Goal: Task Accomplishment & Management: Manage account settings

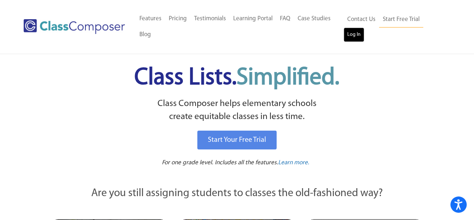
click at [354, 40] on link "Log In" at bounding box center [354, 35] width 21 height 14
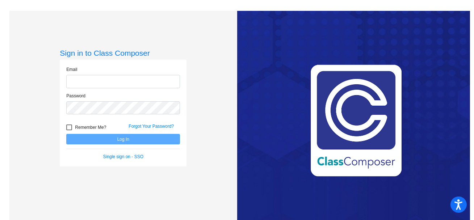
type input "[EMAIL_ADDRESS][DOMAIN_NAME]"
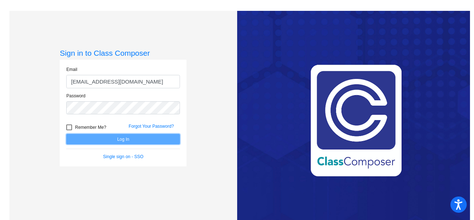
click at [171, 140] on button "Log In" at bounding box center [123, 139] width 114 height 11
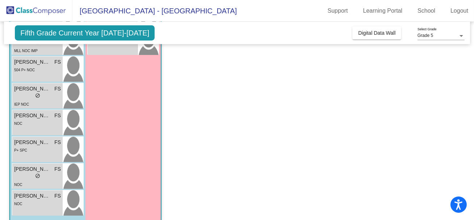
scroll to position [418, 0]
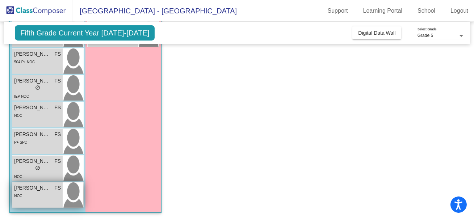
click at [42, 198] on div "NOC" at bounding box center [37, 196] width 47 height 8
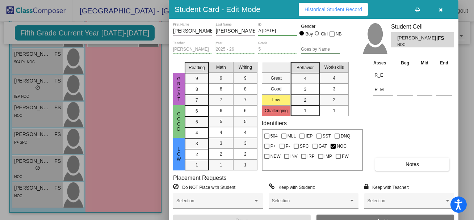
click at [389, 165] on button "Notes" at bounding box center [413, 164] width 74 height 13
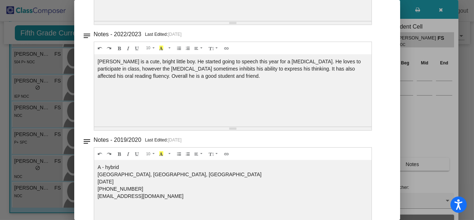
scroll to position [0, 0]
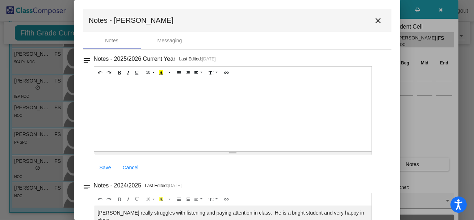
click at [377, 19] on mat-icon "close" at bounding box center [378, 20] width 9 height 9
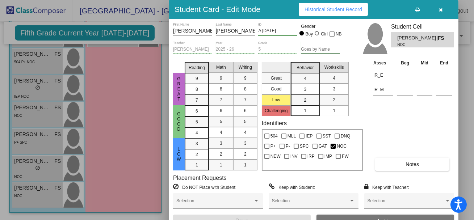
click at [32, 174] on div at bounding box center [237, 110] width 474 height 220
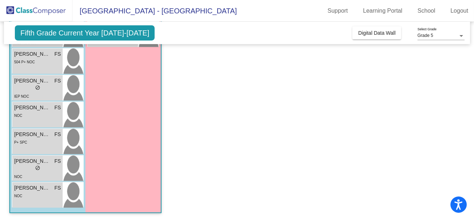
click at [32, 174] on div "NOC" at bounding box center [37, 177] width 47 height 8
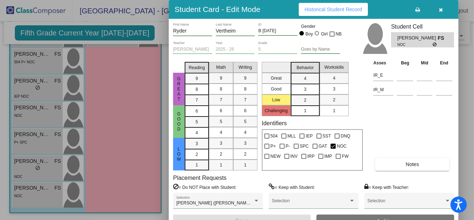
click at [415, 166] on span "Notes" at bounding box center [412, 165] width 13 height 6
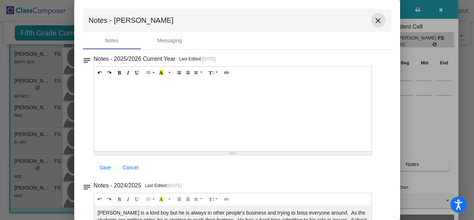
click at [374, 20] on mat-icon "close" at bounding box center [378, 20] width 9 height 9
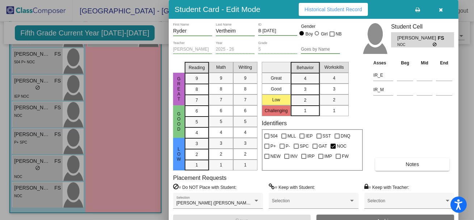
click at [43, 143] on div at bounding box center [237, 110] width 474 height 220
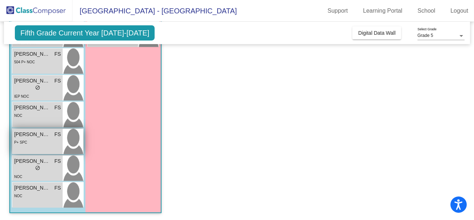
click at [43, 144] on div "P+ SPC" at bounding box center [37, 142] width 47 height 8
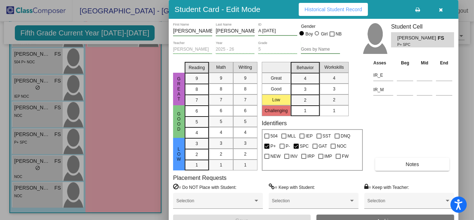
click at [394, 169] on button "Notes" at bounding box center [413, 164] width 74 height 13
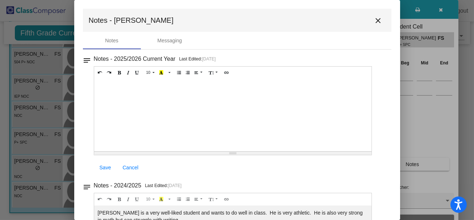
click at [375, 22] on mat-icon "close" at bounding box center [378, 20] width 9 height 9
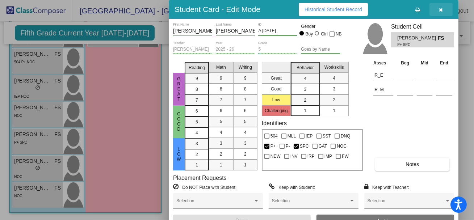
click at [441, 11] on icon "button" at bounding box center [442, 9] width 4 height 5
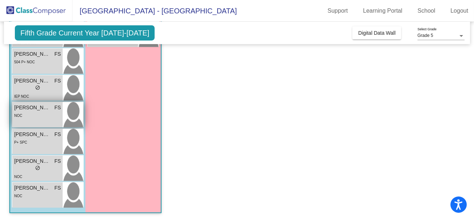
click at [41, 115] on div "NOC" at bounding box center [37, 116] width 47 height 8
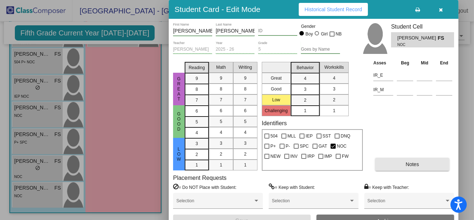
click at [390, 161] on button "Notes" at bounding box center [413, 164] width 74 height 13
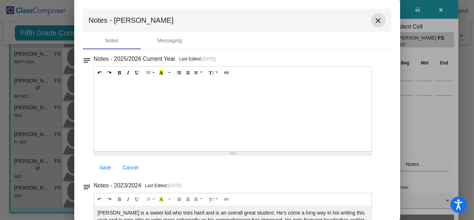
click at [375, 20] on mat-icon "close" at bounding box center [378, 20] width 9 height 9
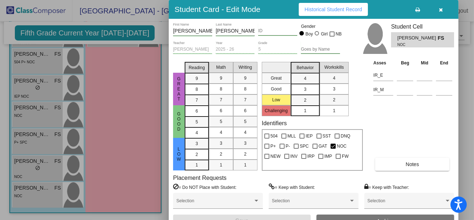
click at [46, 89] on div at bounding box center [237, 110] width 474 height 220
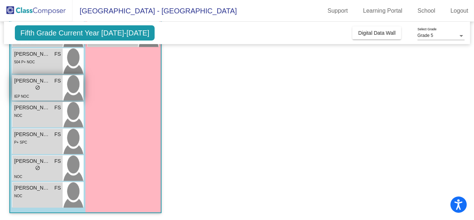
click at [46, 90] on div "lock do_not_disturb_alt" at bounding box center [37, 89] width 47 height 8
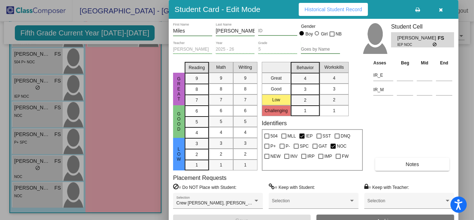
click at [391, 166] on button "Notes" at bounding box center [413, 164] width 74 height 13
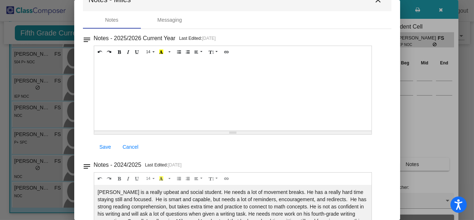
scroll to position [3, 0]
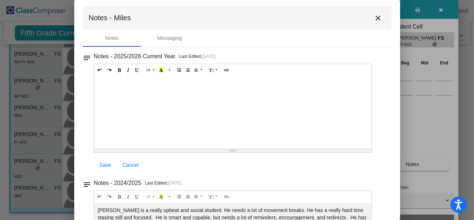
click at [376, 17] on mat-icon "close" at bounding box center [378, 18] width 9 height 9
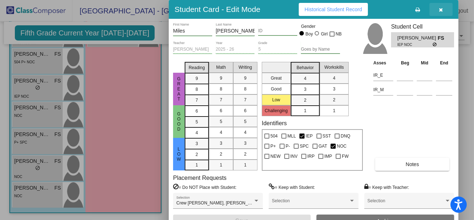
click at [441, 9] on icon "button" at bounding box center [442, 9] width 4 height 5
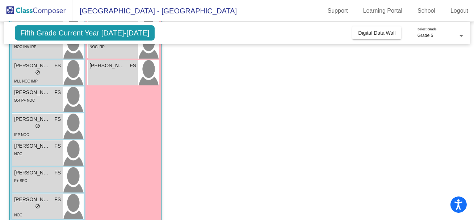
scroll to position [0, 0]
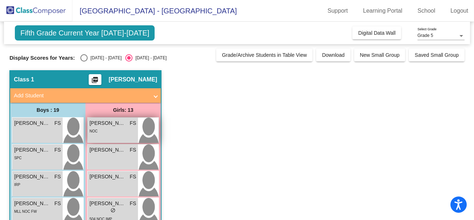
click at [119, 126] on span "[PERSON_NAME]" at bounding box center [108, 124] width 36 height 8
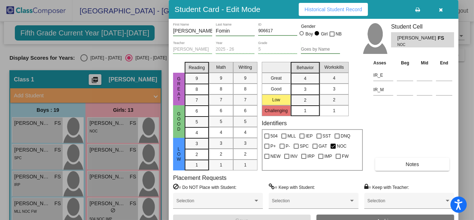
click at [382, 165] on button "Notes" at bounding box center [413, 164] width 74 height 13
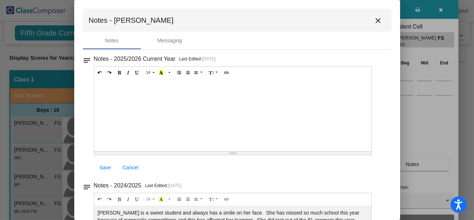
click at [378, 20] on mat-icon "close" at bounding box center [378, 20] width 9 height 9
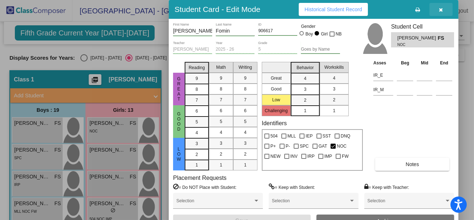
click at [443, 9] on icon "button" at bounding box center [442, 9] width 4 height 5
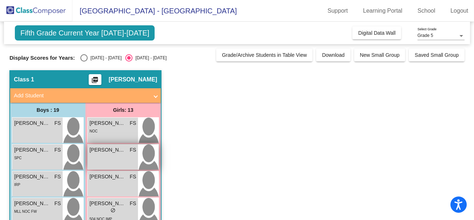
click at [112, 162] on div "[PERSON_NAME] FS lock do_not_disturb_alt" at bounding box center [113, 157] width 50 height 25
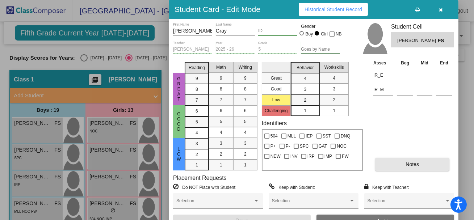
click at [384, 164] on button "Notes" at bounding box center [413, 164] width 74 height 13
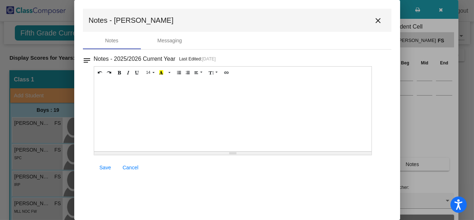
click at [377, 20] on mat-icon "close" at bounding box center [378, 20] width 9 height 9
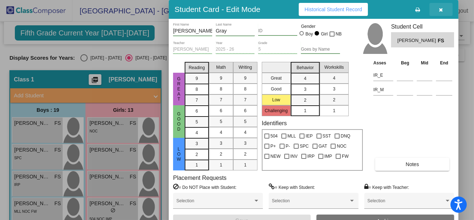
click at [443, 9] on icon "button" at bounding box center [442, 9] width 4 height 5
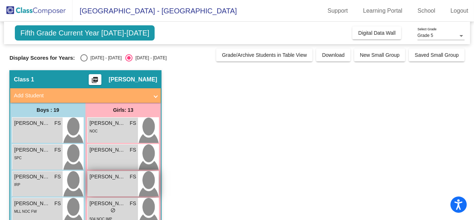
click at [111, 186] on div "Chaylena [PERSON_NAME] lock do_not_disturb_alt" at bounding box center [113, 183] width 50 height 25
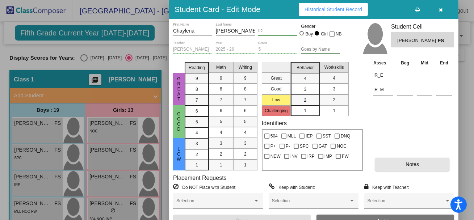
click at [384, 168] on button "Notes" at bounding box center [413, 164] width 74 height 13
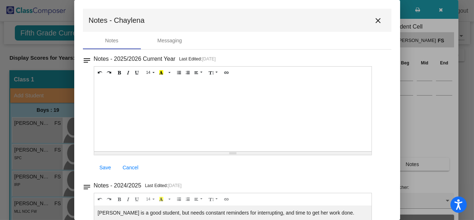
click at [376, 19] on mat-icon "close" at bounding box center [378, 20] width 9 height 9
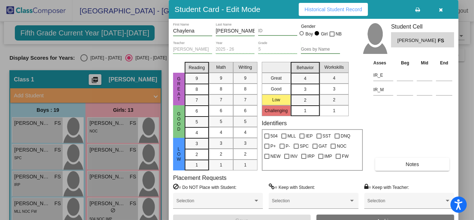
click at [440, 11] on icon "button" at bounding box center [442, 9] width 4 height 5
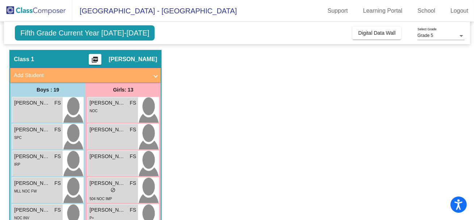
scroll to position [32, 0]
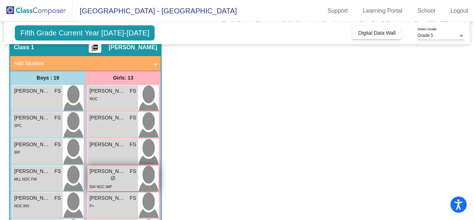
click at [126, 181] on div "lock do_not_disturb_alt" at bounding box center [113, 179] width 47 height 8
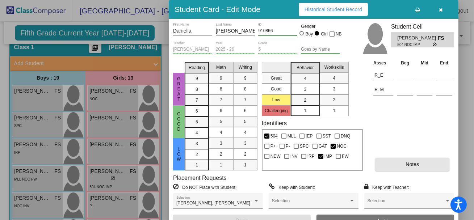
click at [392, 164] on button "Notes" at bounding box center [413, 164] width 74 height 13
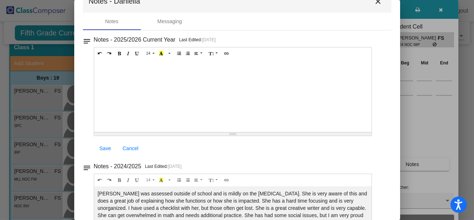
scroll to position [0, 0]
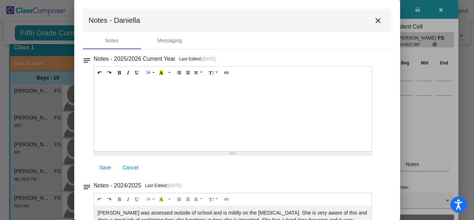
click at [375, 21] on mat-icon "close" at bounding box center [378, 20] width 9 height 9
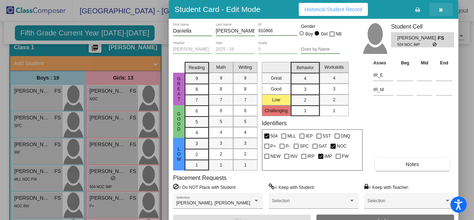
click at [442, 10] on icon "button" at bounding box center [442, 9] width 4 height 5
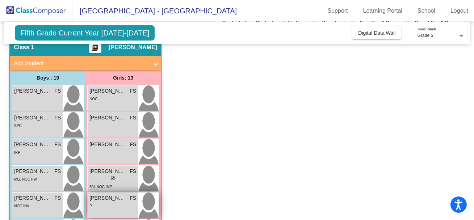
click at [115, 207] on div "P+" at bounding box center [113, 206] width 47 height 8
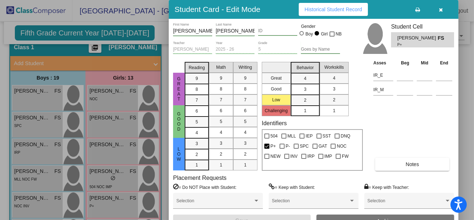
click at [385, 166] on button "Notes" at bounding box center [413, 164] width 74 height 13
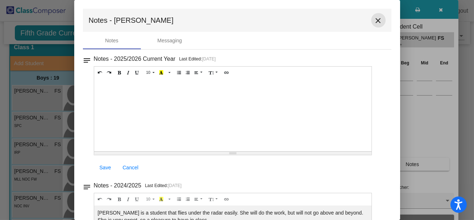
click at [376, 18] on mat-icon "close" at bounding box center [378, 20] width 9 height 9
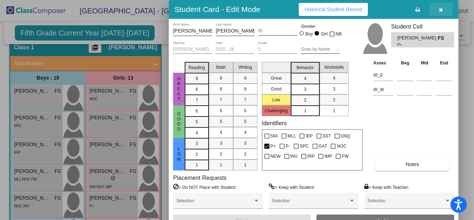
click at [444, 9] on button "button" at bounding box center [441, 9] width 23 height 13
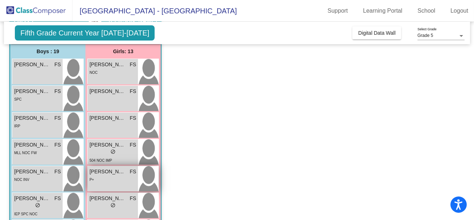
scroll to position [60, 0]
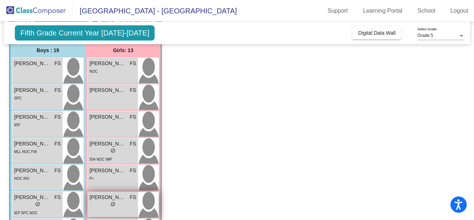
click at [127, 205] on div "lock do_not_disturb_alt" at bounding box center [113, 206] width 47 height 8
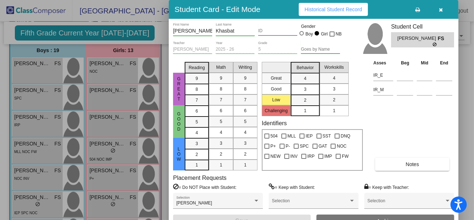
click at [389, 164] on button "Notes" at bounding box center [413, 164] width 74 height 13
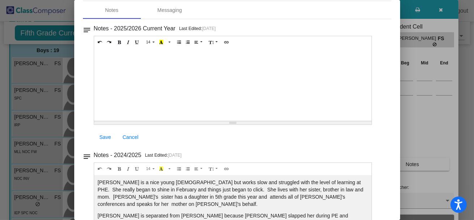
scroll to position [0, 0]
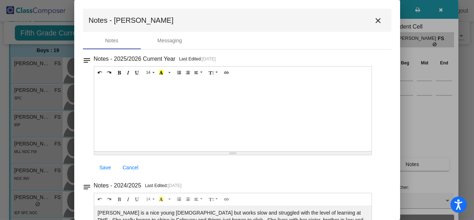
click at [375, 18] on mat-icon "close" at bounding box center [378, 20] width 9 height 9
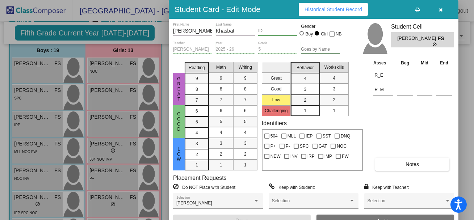
click at [439, 8] on button "button" at bounding box center [441, 9] width 23 height 13
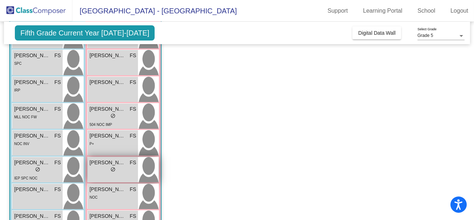
scroll to position [97, 0]
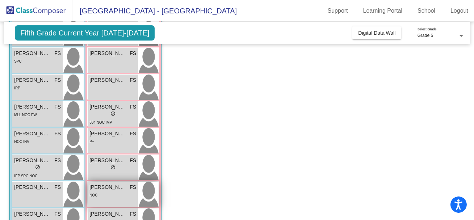
click at [123, 195] on div "NOC" at bounding box center [113, 195] width 47 height 8
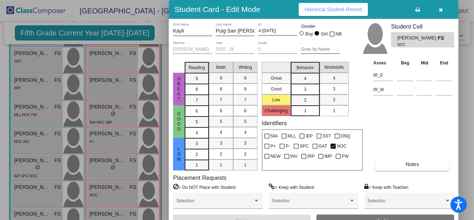
click at [383, 161] on button "Notes" at bounding box center [413, 164] width 74 height 13
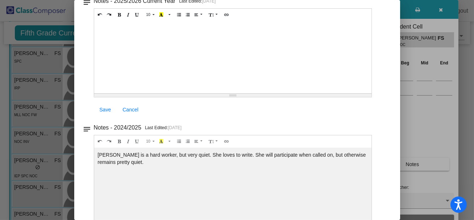
scroll to position [0, 0]
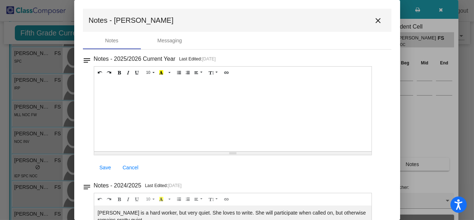
click at [374, 24] on mat-icon "close" at bounding box center [378, 20] width 9 height 9
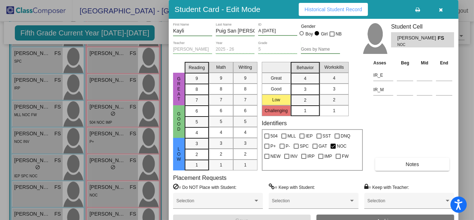
click at [442, 10] on icon "button" at bounding box center [442, 9] width 4 height 5
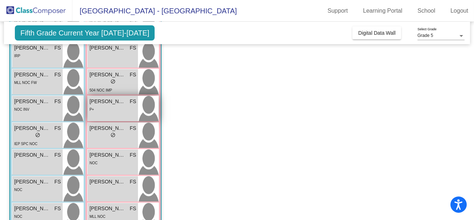
scroll to position [141, 0]
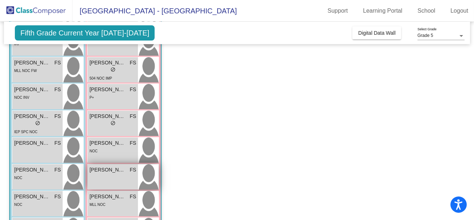
click at [117, 178] on div "[PERSON_NAME] FS lock do_not_disturb_alt" at bounding box center [113, 177] width 50 height 25
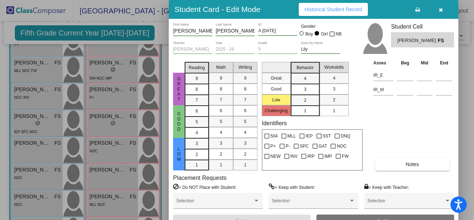
click at [387, 166] on button "Notes" at bounding box center [413, 164] width 74 height 13
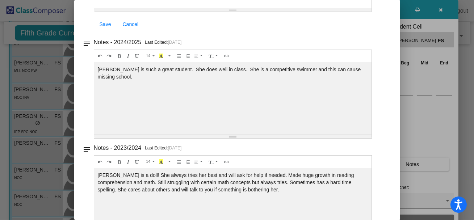
scroll to position [0, 0]
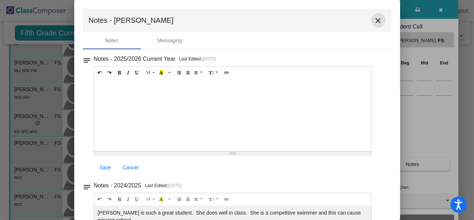
click at [375, 22] on mat-icon "close" at bounding box center [378, 20] width 9 height 9
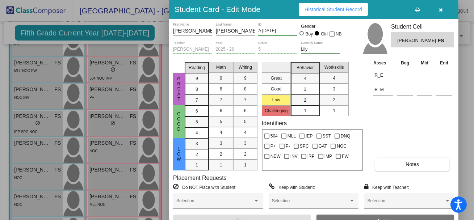
click at [441, 10] on icon "button" at bounding box center [442, 9] width 4 height 5
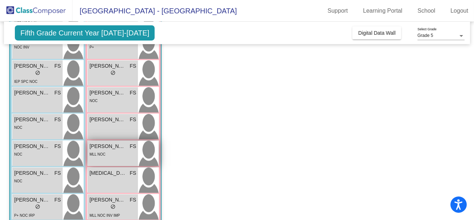
scroll to position [193, 0]
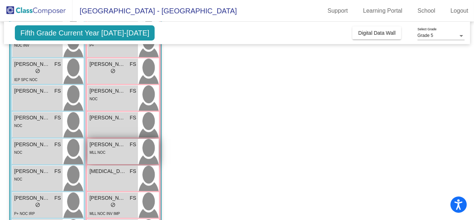
click at [130, 156] on div "Linxi Bai FS lock do_not_disturb_alt MLL NOC" at bounding box center [113, 151] width 50 height 25
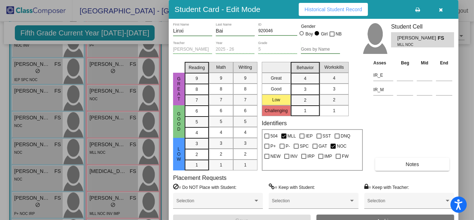
click at [248, 10] on h3 "Student Card - Edit Mode" at bounding box center [218, 9] width 86 height 9
click at [248, 8] on h3 "Student Card - Edit Mode" at bounding box center [218, 9] width 86 height 9
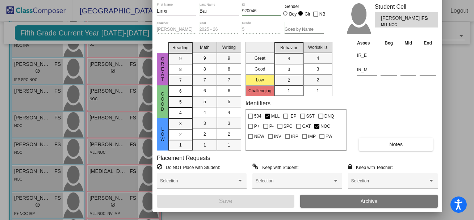
drag, startPoint x: 396, startPoint y: 9, endPoint x: 380, endPoint y: -12, distance: 26.0
click at [380, 0] on html "Accessibility Screen-Reader Guide, Feedback, and Issue Reporting | New window […" at bounding box center [237, 110] width 474 height 220
click at [355, 202] on button "Archive" at bounding box center [369, 201] width 138 height 13
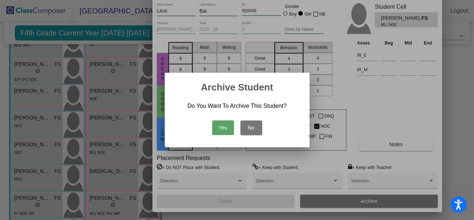
click at [229, 130] on button "Yes" at bounding box center [223, 128] width 22 height 14
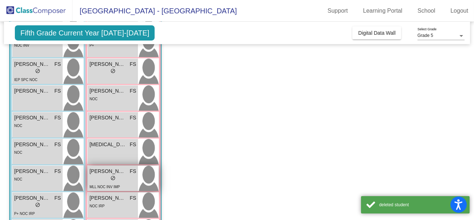
scroll to position [217, 0]
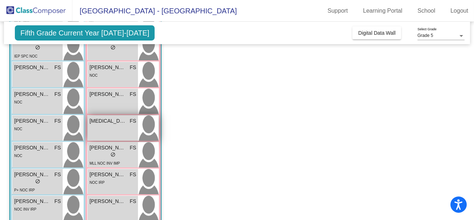
click at [125, 129] on div "[MEDICAL_DATA][PERSON_NAME] lock do_not_disturb_alt" at bounding box center [113, 128] width 50 height 25
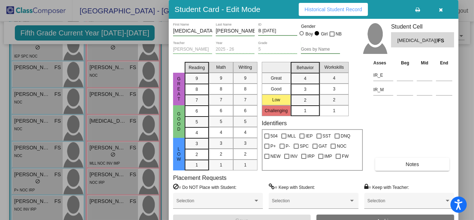
click at [395, 163] on button "Notes" at bounding box center [413, 164] width 74 height 13
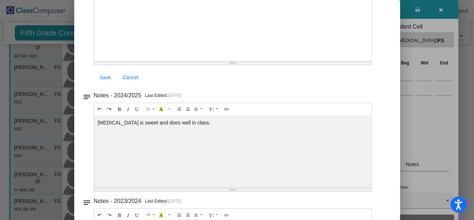
scroll to position [0, 0]
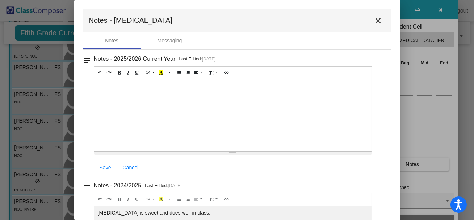
click at [376, 18] on mat-icon "close" at bounding box center [378, 20] width 9 height 9
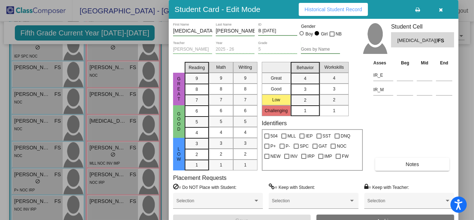
click at [440, 11] on icon "button" at bounding box center [442, 9] width 4 height 5
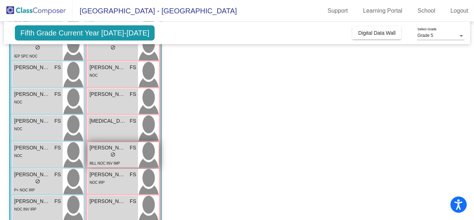
click at [127, 157] on div "lock do_not_disturb_alt" at bounding box center [113, 156] width 47 height 8
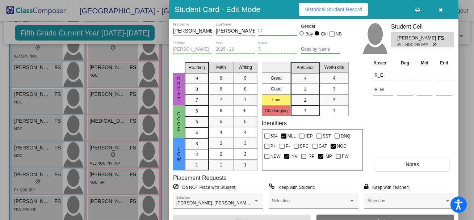
click at [383, 167] on button "Notes" at bounding box center [413, 164] width 74 height 13
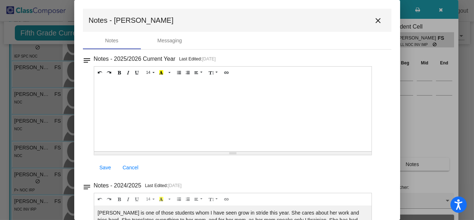
click at [375, 20] on mat-icon "close" at bounding box center [378, 20] width 9 height 9
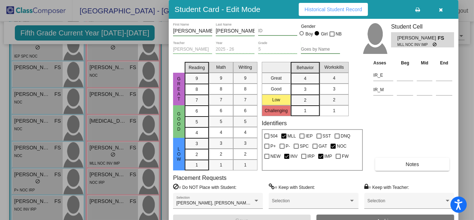
click at [440, 9] on icon "button" at bounding box center [442, 9] width 4 height 5
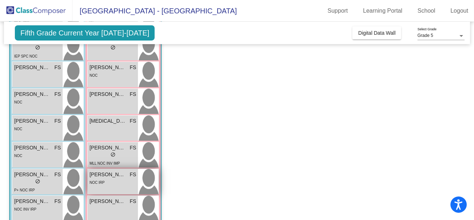
scroll to position [231, 0]
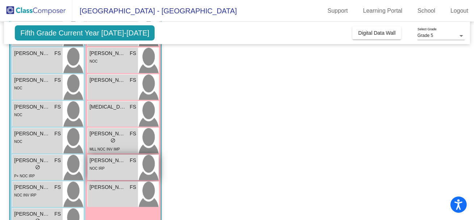
click at [122, 177] on div "[PERSON_NAME] FS lock do_not_disturb_alt NOC IRP" at bounding box center [113, 167] width 50 height 25
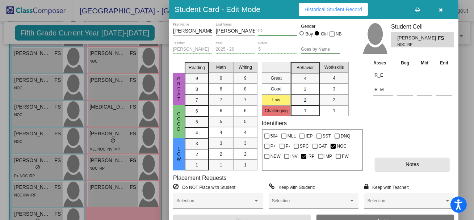
click at [389, 165] on button "Notes" at bounding box center [413, 164] width 74 height 13
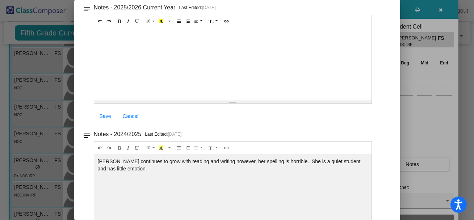
scroll to position [0, 0]
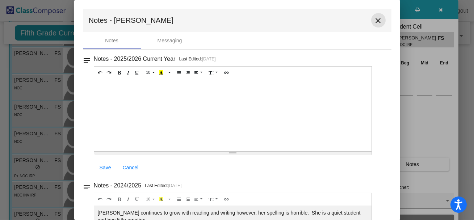
click at [374, 18] on mat-icon "close" at bounding box center [378, 20] width 9 height 9
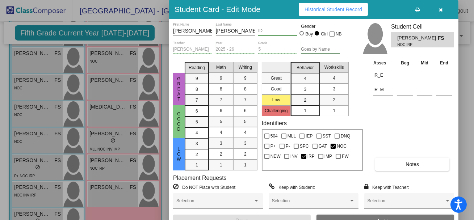
click at [441, 8] on icon "button" at bounding box center [442, 9] width 4 height 5
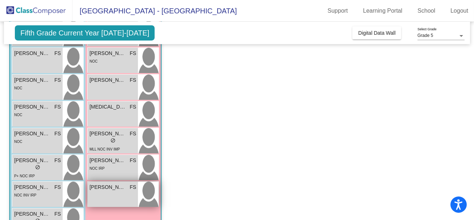
click at [109, 193] on div "[PERSON_NAME] FS lock do_not_disturb_alt" at bounding box center [113, 194] width 50 height 25
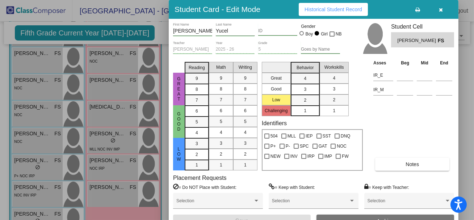
click at [379, 165] on button "Notes" at bounding box center [413, 164] width 74 height 13
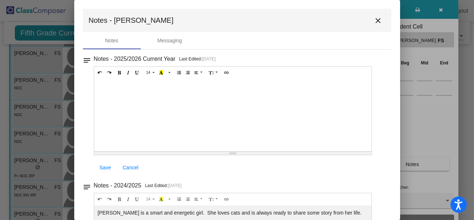
click at [379, 165] on div "Notes - 2025/2026 Current Year Last Edited: [DATE] 14 8 9 10 11 12 14 18 24 36 …" at bounding box center [240, 115] width 293 height 123
click at [374, 20] on mat-icon "close" at bounding box center [378, 20] width 9 height 9
